Goal: Task Accomplishment & Management: Use online tool/utility

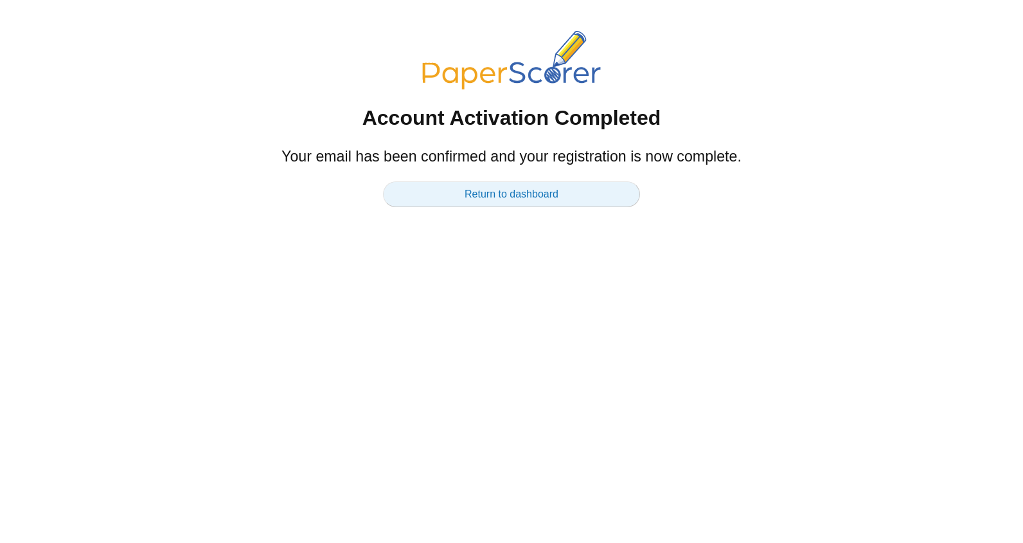
click at [521, 189] on link "Return to dashboard" at bounding box center [511, 194] width 257 height 26
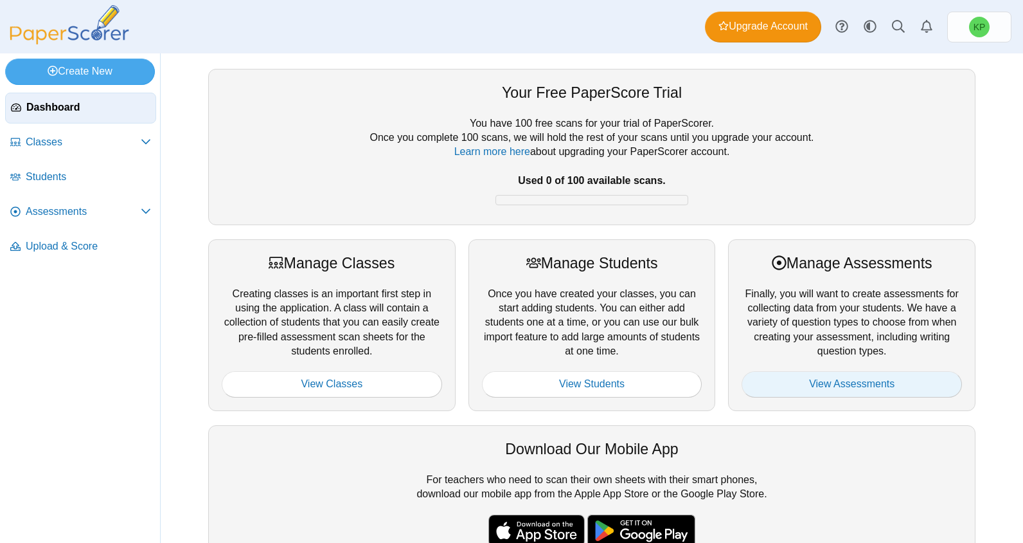
click at [878, 392] on link "View Assessments" at bounding box center [852, 384] width 220 height 26
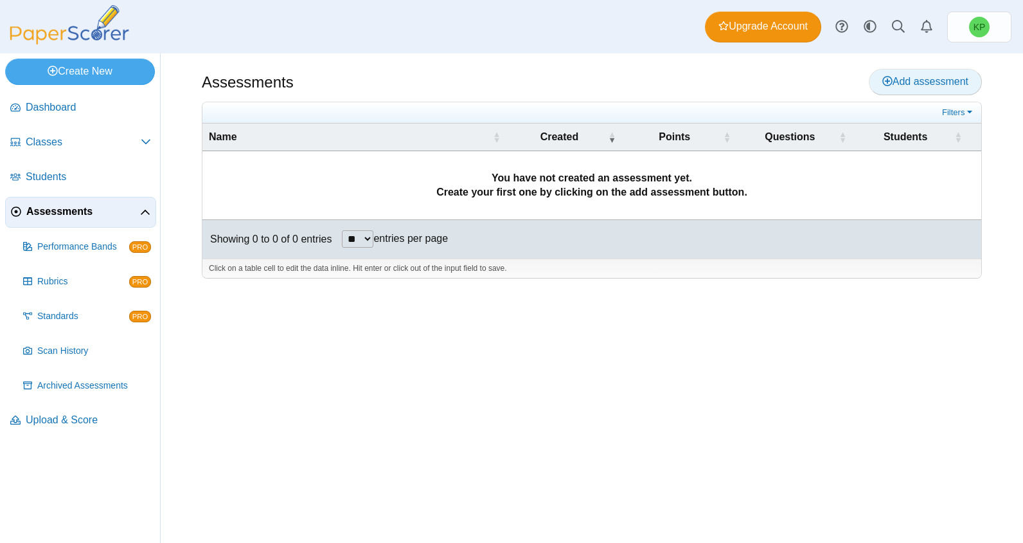
click at [926, 80] on span "Add assessment" at bounding box center [926, 81] width 86 height 11
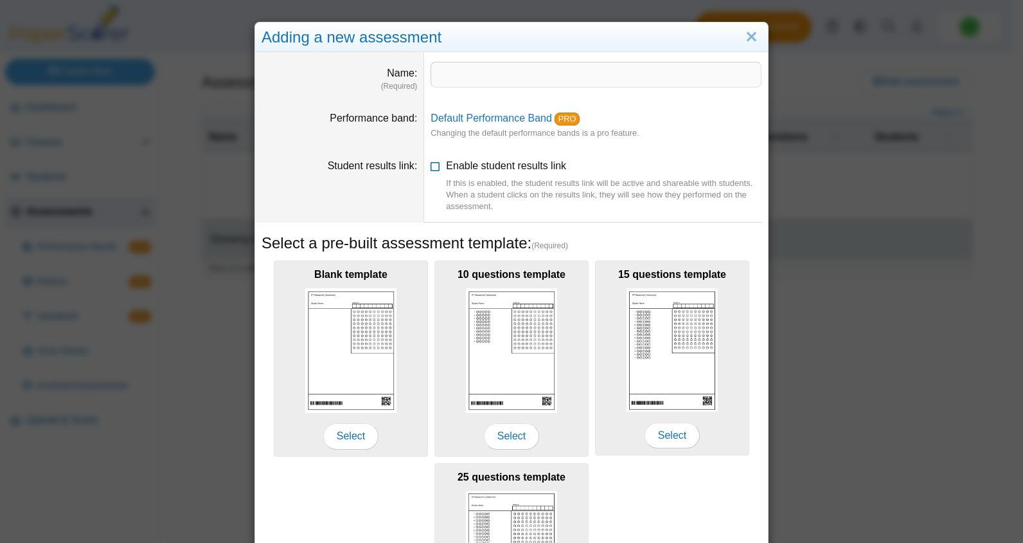
click at [709, 181] on div "If this is enabled, the student results link will be active and shareable with …" at bounding box center [604, 194] width 316 height 35
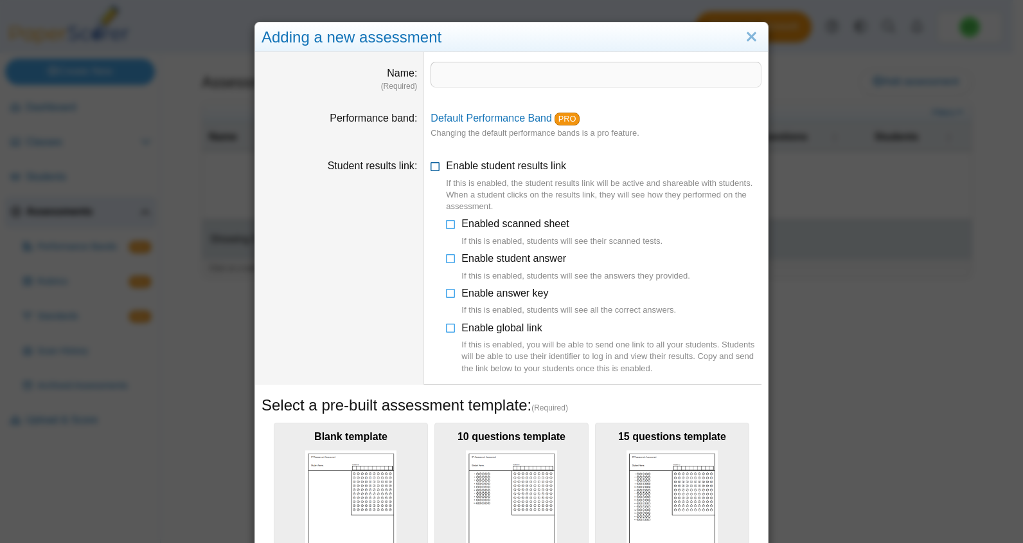
click at [431, 165] on icon at bounding box center [436, 163] width 10 height 9
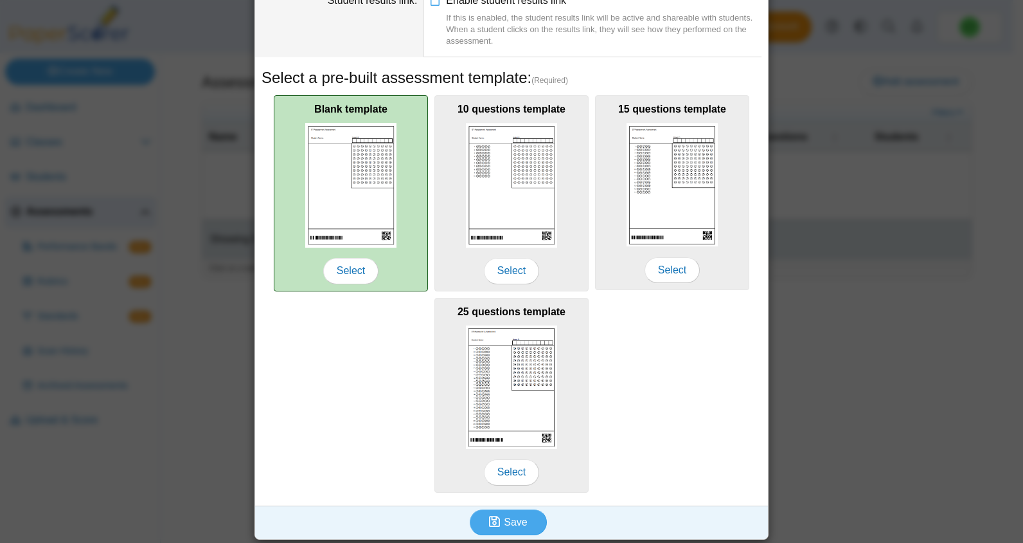
scroll to position [168, 0]
